Goal: Task Accomplishment & Management: Complete application form

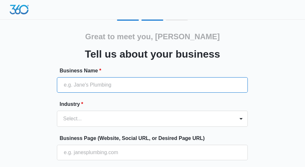
click at [106, 88] on input "Business Name *" at bounding box center [152, 84] width 191 height 15
click at [106, 84] on input "Business Name *" at bounding box center [152, 84] width 191 height 15
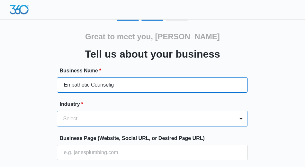
type input "Empathetic Counselig"
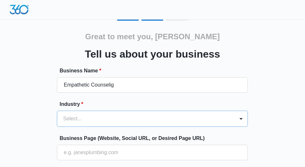
scroll to position [63, 0]
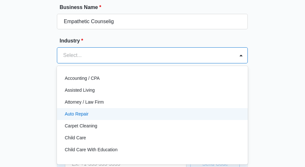
click at [73, 63] on div "Auto Repair, 4 of 49. 49 results available. Use Up and Down to choose options, …" at bounding box center [152, 55] width 191 height 16
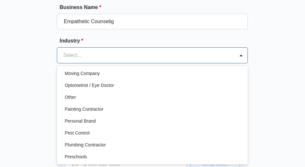
scroll to position [497, 0]
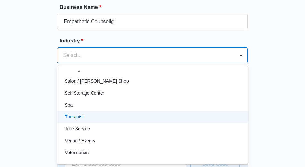
click at [83, 116] on p "Therapist" at bounding box center [74, 117] width 19 height 7
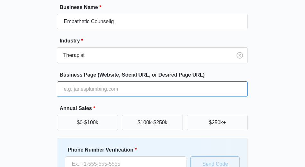
click at [127, 88] on input "Business Page (Website, Social URL, or Desired Page URL)" at bounding box center [152, 88] width 191 height 15
type input "[URL][DOMAIN_NAME]"
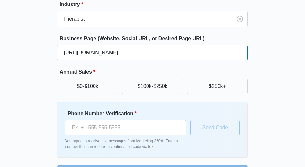
scroll to position [103, 0]
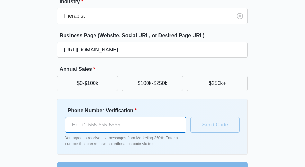
click at [102, 126] on input "Phone Number Verification *" at bounding box center [126, 124] width 122 height 15
type input "[PHONE_NUMBER]"
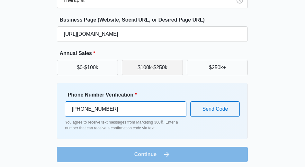
scroll to position [121, 0]
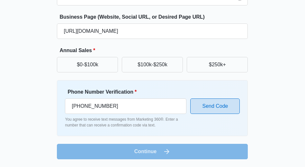
click at [204, 106] on button "Send Code" at bounding box center [216, 105] width 50 height 15
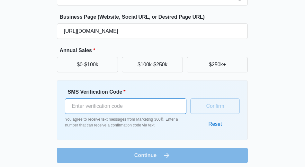
click at [135, 105] on input "SMS Verification Code *" at bounding box center [126, 105] width 122 height 15
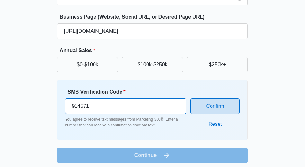
type input "914571"
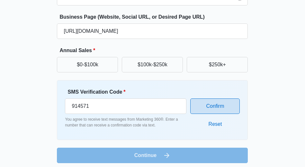
click at [225, 105] on button "Confirm" at bounding box center [216, 105] width 50 height 15
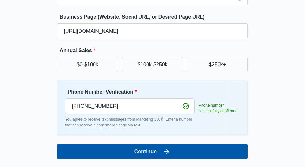
click at [157, 152] on button "Continue" at bounding box center [152, 151] width 191 height 15
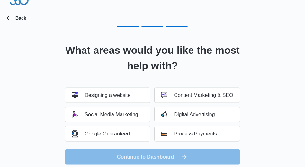
scroll to position [9, 0]
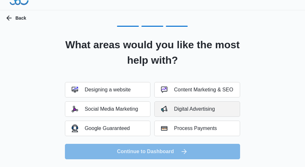
click at [186, 110] on div "Digital Advertising" at bounding box center [188, 109] width 54 height 6
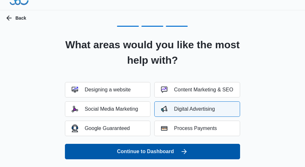
click at [165, 151] on button "Continue to Dashboard" at bounding box center [152, 151] width 175 height 15
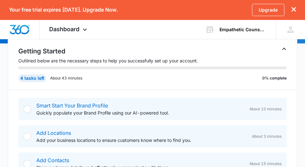
scroll to position [101, 0]
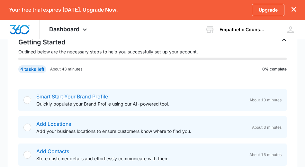
click at [82, 93] on link "Smart Start Your Brand Profile" at bounding box center [72, 96] width 72 height 6
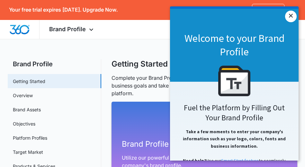
click at [290, 14] on link "×" at bounding box center [291, 17] width 12 height 12
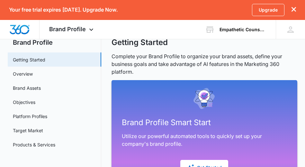
scroll to position [86, 0]
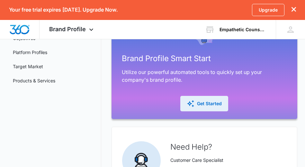
click at [197, 102] on div "Get Started" at bounding box center [204, 104] width 35 height 8
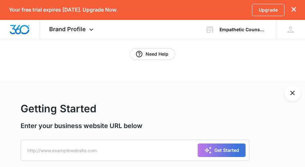
scroll to position [103, 0]
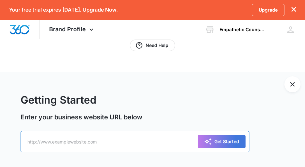
click at [42, 141] on input "text" at bounding box center [135, 141] width 229 height 21
paste input "[URL][DOMAIN_NAME]"
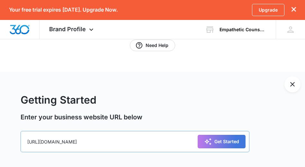
click at [227, 142] on div "Get Started" at bounding box center [221, 142] width 35 height 8
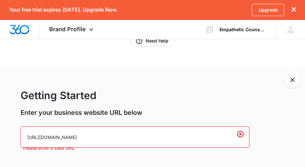
scroll to position [113, 0]
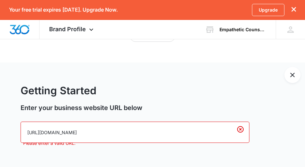
click at [44, 131] on input "[URL][DOMAIN_NAME]" at bounding box center [135, 132] width 229 height 21
click at [161, 135] on input "www.drmariegagnon.com/" at bounding box center [135, 132] width 229 height 21
type input "www.drmariegagnon.com/"
click at [240, 130] on icon "Clear" at bounding box center [241, 130] width 8 height 8
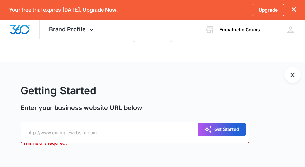
click at [219, 129] on div "Get Started" at bounding box center [221, 130] width 35 height 8
click at [108, 141] on input "text" at bounding box center [135, 132] width 229 height 21
type input "[URL][DOMAIN_NAME]"
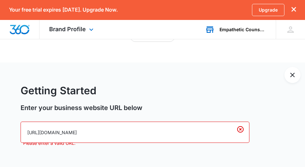
click at [245, 29] on div "Empathetic Counselig" at bounding box center [243, 29] width 47 height 5
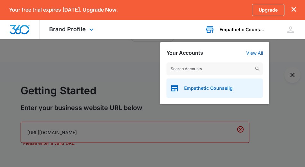
click at [203, 86] on span "Empathetic Counselig" at bounding box center [208, 88] width 49 height 5
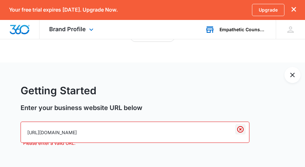
click at [239, 130] on icon "Clear" at bounding box center [241, 130] width 8 height 8
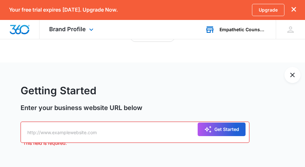
click at [231, 129] on div "Get Started" at bounding box center [221, 130] width 35 height 8
click at [56, 143] on p "This field is required." at bounding box center [136, 143] width 227 height 7
click at [80, 133] on input "text" at bounding box center [135, 132] width 229 height 21
type input "[URL][DOMAIN_NAME]"
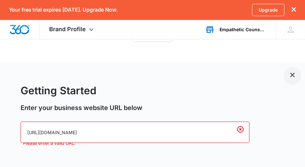
click at [292, 77] on icon "Exit Smart Start Wizard" at bounding box center [293, 75] width 8 height 8
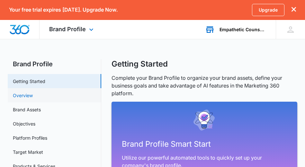
click at [20, 95] on link "Overview" at bounding box center [23, 95] width 20 height 7
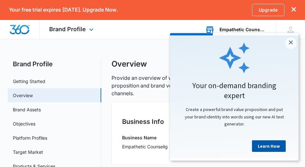
click at [264, 147] on link "Learn How" at bounding box center [269, 146] width 34 height 12
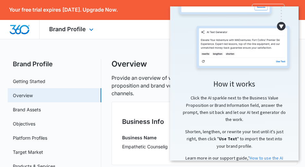
scroll to position [82, 0]
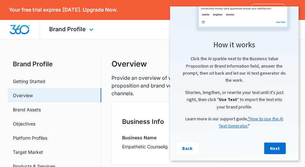
click at [267, 121] on link ""How to use the AI Text Generator." at bounding box center [251, 122] width 64 height 13
